Goal: Find specific page/section: Find specific page/section

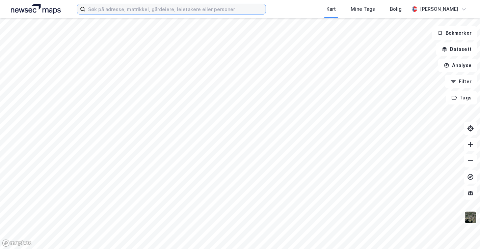
click at [113, 8] on input at bounding box center [175, 9] width 180 height 10
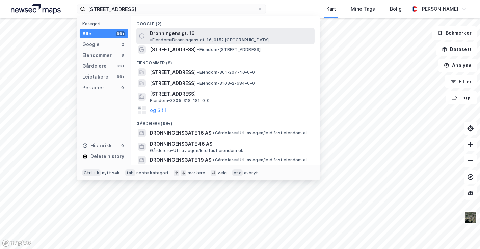
click at [170, 34] on span "Dronningens gt. 16" at bounding box center [172, 33] width 45 height 8
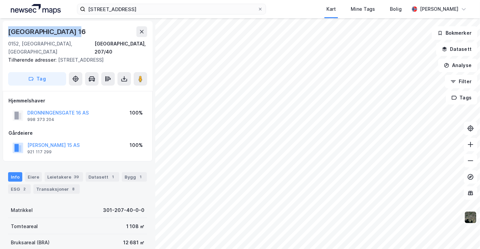
drag, startPoint x: 81, startPoint y: 29, endPoint x: 7, endPoint y: 27, distance: 73.6
click at [7, 27] on div "[STREET_ADDRESS], 207/40 Tilhørende adresser: [STREET_ADDRESS] Tag" at bounding box center [78, 56] width 150 height 70
copy div "[GEOGRAPHIC_DATA] 16"
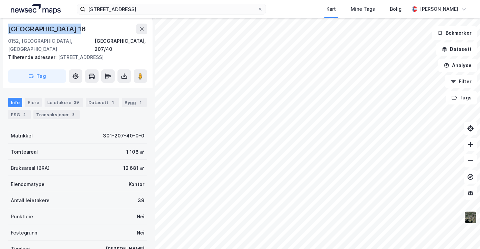
scroll to position [75, 0]
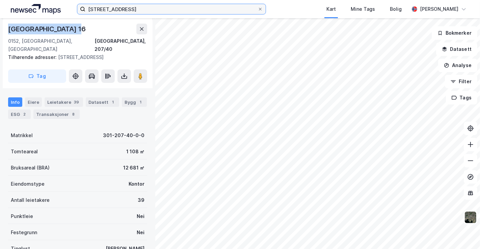
click at [135, 10] on input "[STREET_ADDRESS]" at bounding box center [171, 9] width 172 height 10
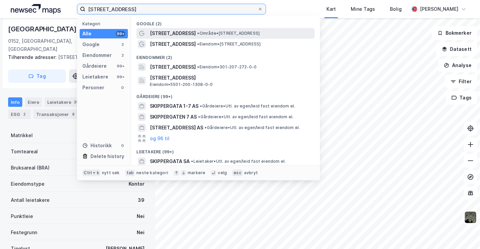
type input "[STREET_ADDRESS]"
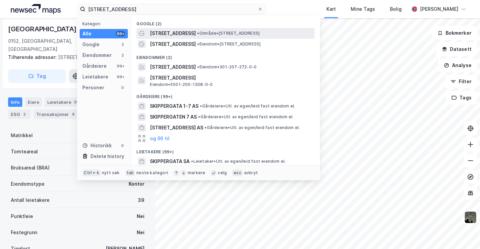
click at [182, 34] on span "[STREET_ADDRESS]" at bounding box center [173, 33] width 46 height 8
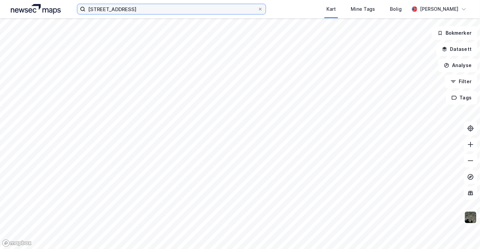
click at [144, 14] on label "[STREET_ADDRESS]" at bounding box center [171, 9] width 189 height 11
click at [144, 14] on input "[STREET_ADDRESS]" at bounding box center [171, 9] width 172 height 10
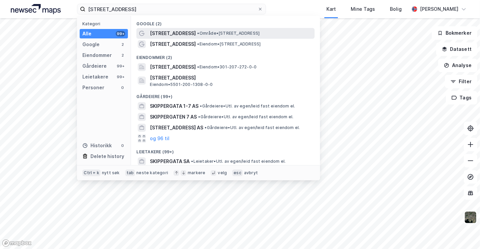
click at [157, 34] on span "[STREET_ADDRESS]" at bounding box center [173, 33] width 46 height 8
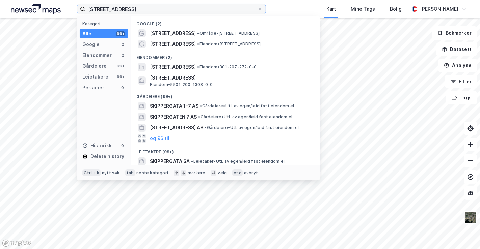
click at [164, 9] on input "[STREET_ADDRESS]" at bounding box center [171, 9] width 172 height 10
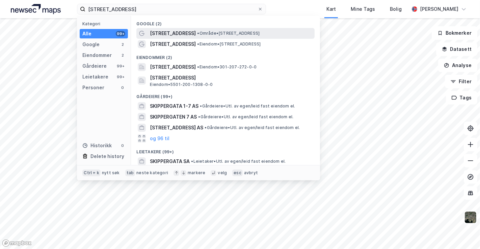
click at [210, 34] on span "• Område • [STREET_ADDRESS]" at bounding box center [228, 33] width 62 height 5
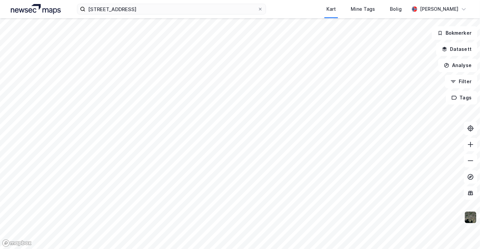
click at [468, 215] on img at bounding box center [470, 217] width 13 height 13
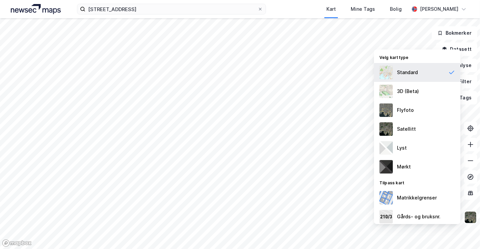
click at [397, 74] on div "Standard" at bounding box center [407, 72] width 21 height 8
click at [471, 195] on icon at bounding box center [470, 193] width 5 height 4
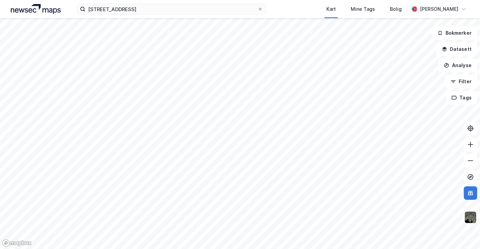
click at [470, 193] on icon at bounding box center [470, 193] width 4 height 1
